Goal: Find contact information: Find contact information

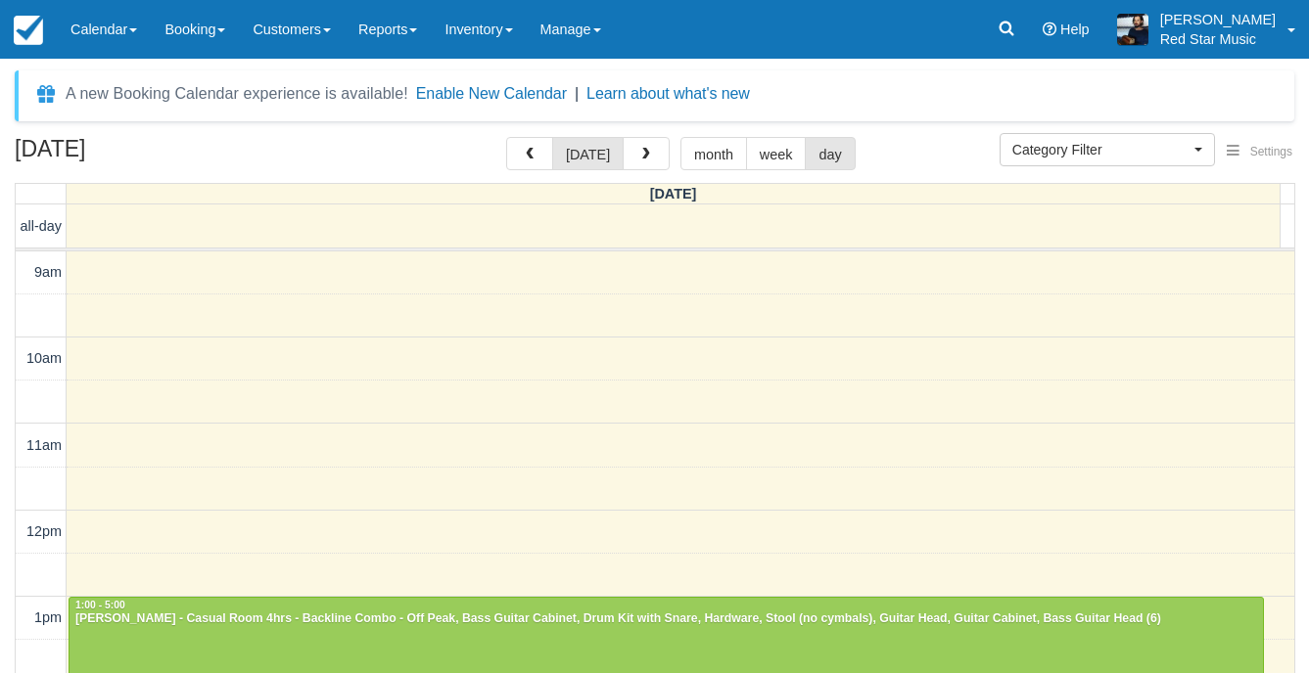
select select
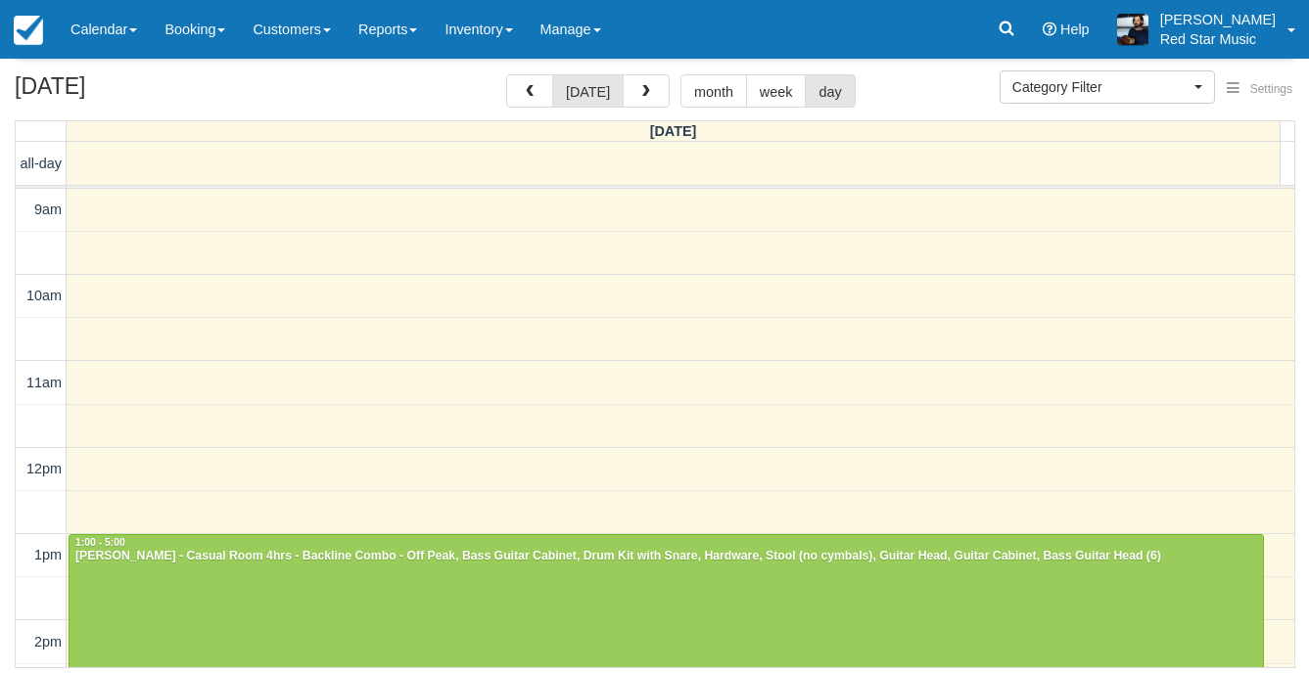
scroll to position [144, 0]
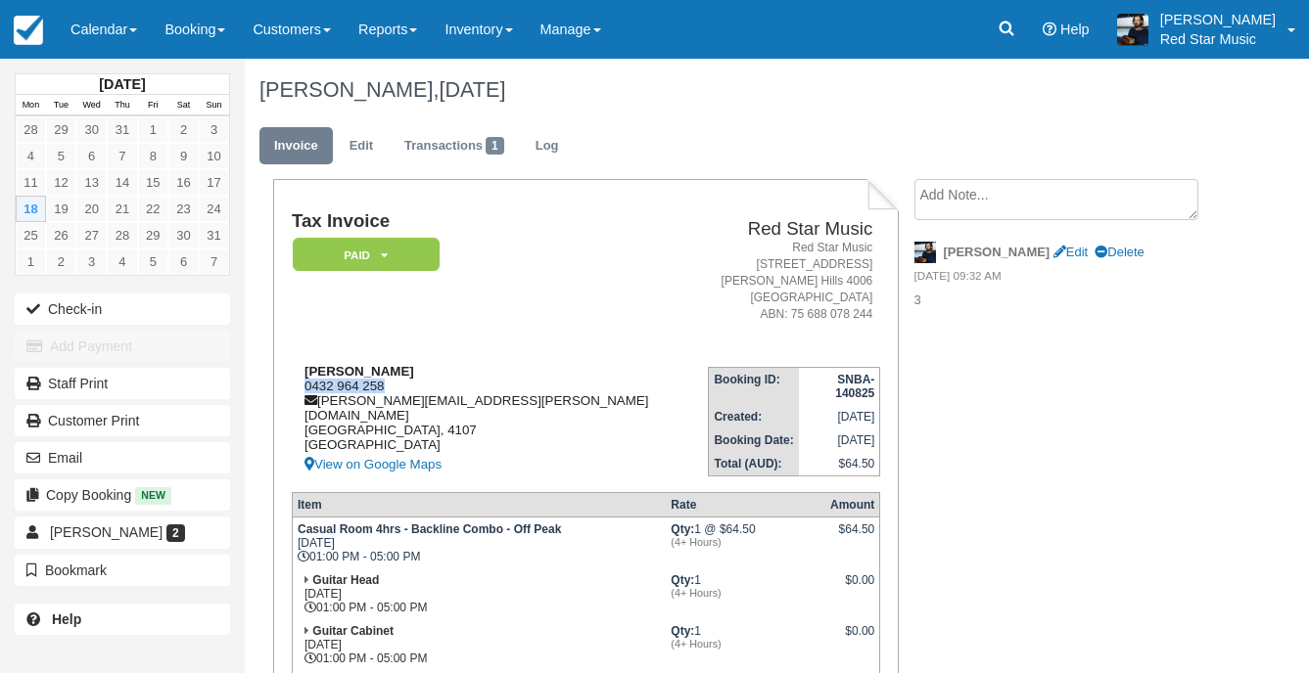
drag, startPoint x: 415, startPoint y: 382, endPoint x: 306, endPoint y: 387, distance: 108.8
click at [306, 387] on div "[PERSON_NAME] 0432 964 258 [PERSON_NAME][EMAIL_ADDRESS][PERSON_NAME][DOMAIN_NAM…" at bounding box center [500, 420] width 416 height 113
copy div "0432 964 258"
